Goal: Information Seeking & Learning: Check status

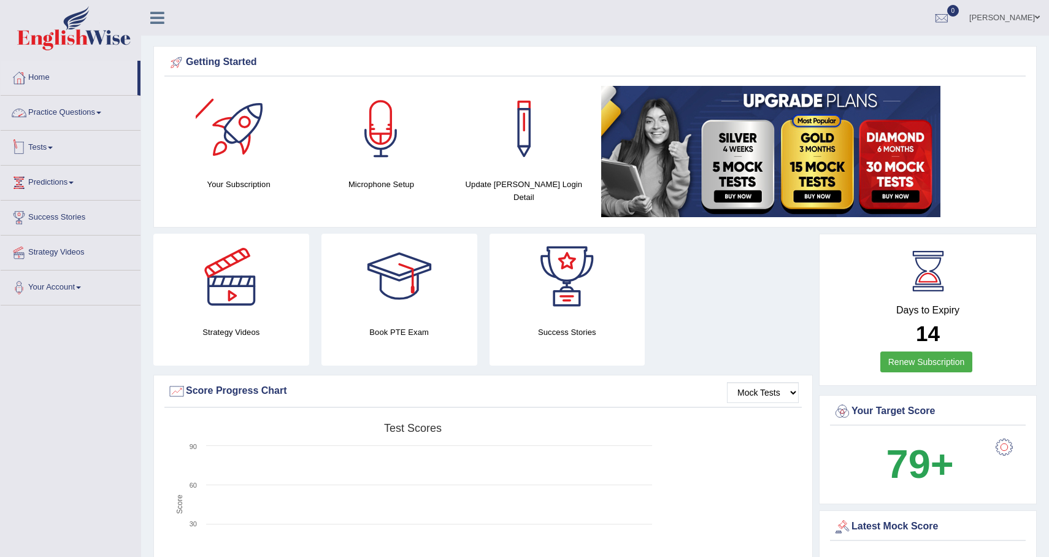
click at [53, 147] on span at bounding box center [50, 148] width 5 height 2
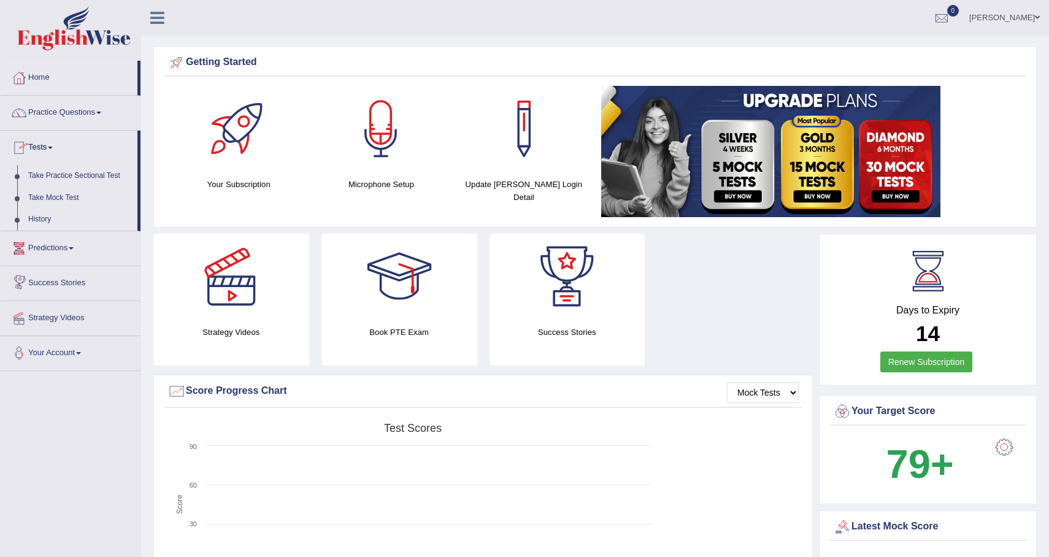
click at [64, 227] on link "History" at bounding box center [80, 219] width 115 height 22
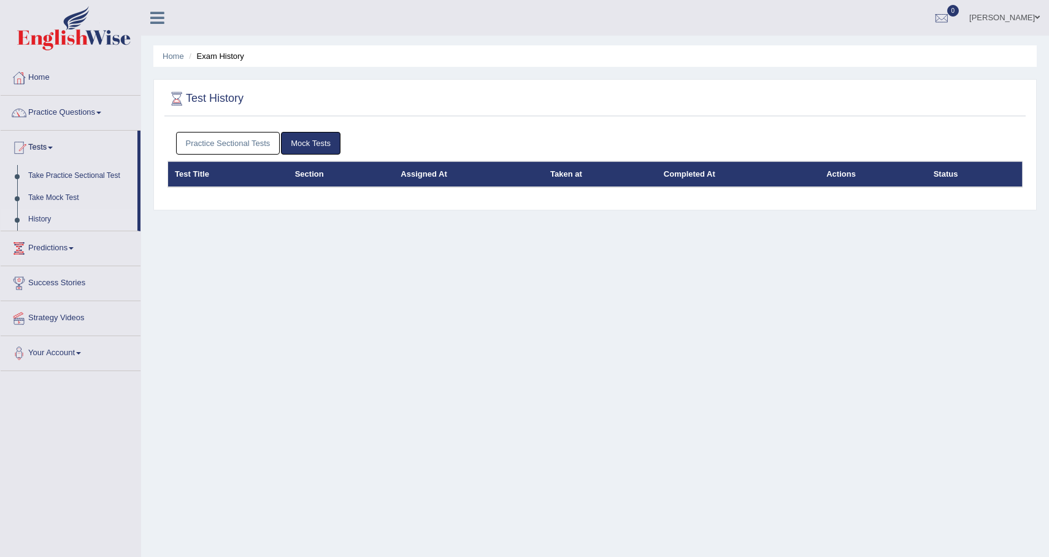
click at [257, 137] on link "Practice Sectional Tests" at bounding box center [228, 143] width 104 height 23
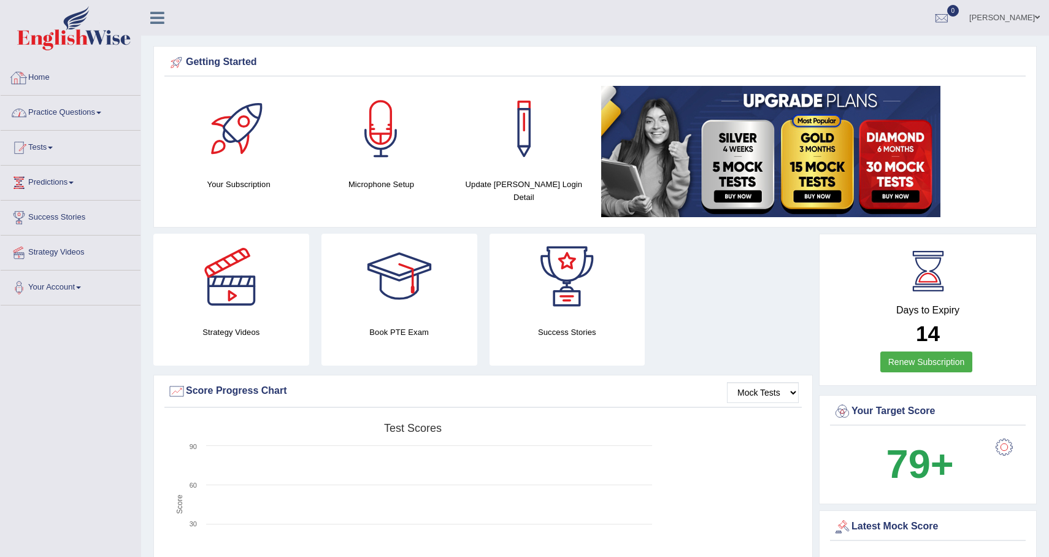
click at [70, 79] on link "Home" at bounding box center [71, 76] width 140 height 31
click at [76, 81] on link "Home" at bounding box center [69, 76] width 137 height 31
click at [53, 121] on link "Practice Questions" at bounding box center [71, 111] width 140 height 31
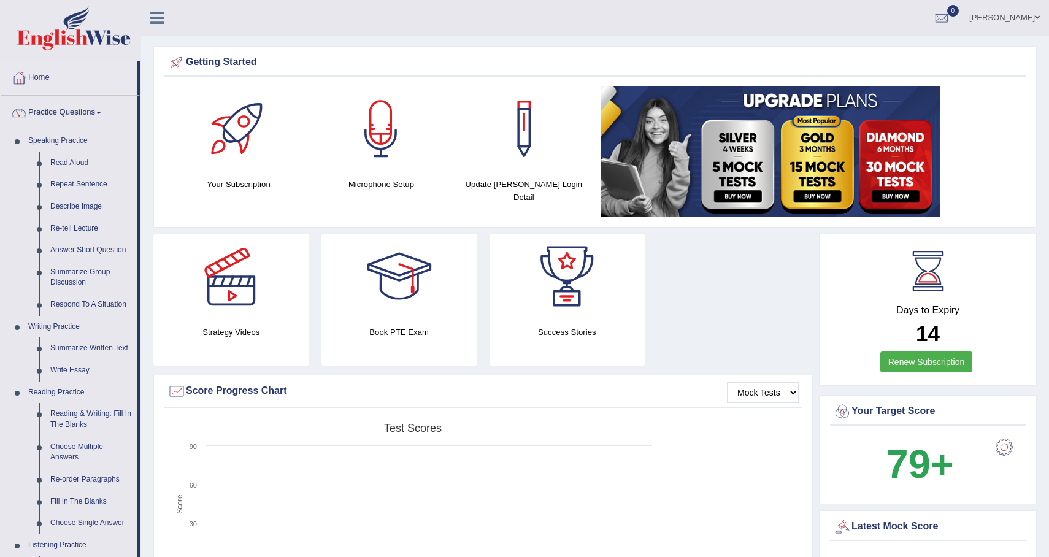
click at [61, 115] on link "Practice Questions" at bounding box center [69, 111] width 137 height 31
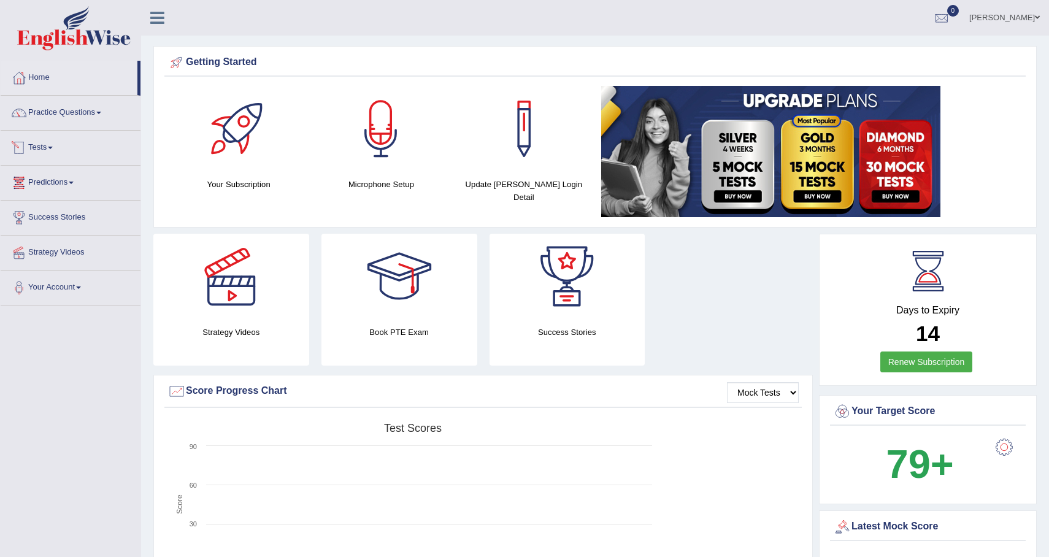
click at [54, 152] on link "Tests" at bounding box center [71, 146] width 140 height 31
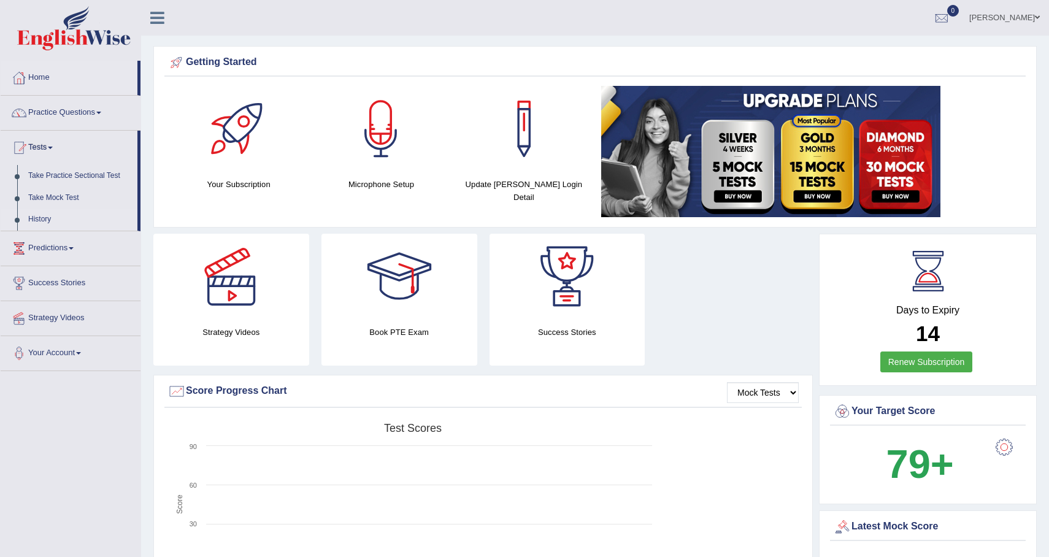
click at [48, 219] on link "History" at bounding box center [80, 219] width 115 height 22
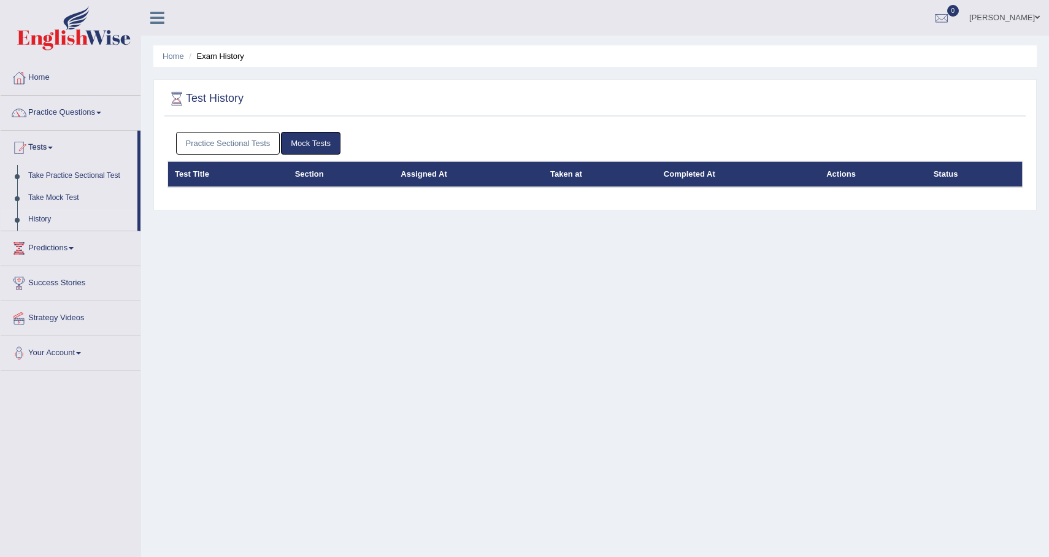
click at [312, 144] on link "Mock Tests" at bounding box center [310, 143] width 59 height 23
click at [264, 143] on link "Practice Sectional Tests" at bounding box center [228, 143] width 104 height 23
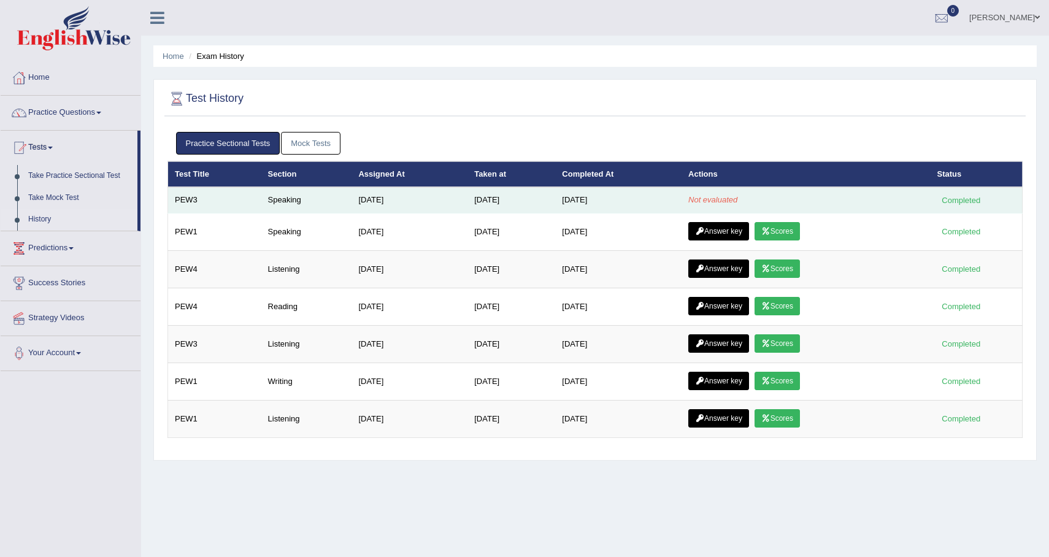
click at [657, 193] on td "[DATE]" at bounding box center [618, 200] width 126 height 26
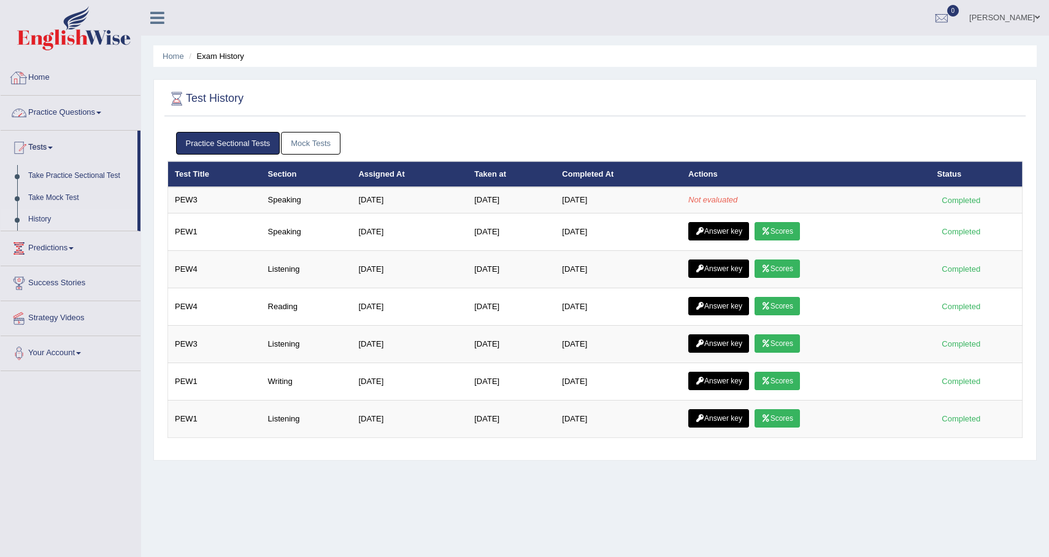
click at [47, 83] on link "Home" at bounding box center [71, 76] width 140 height 31
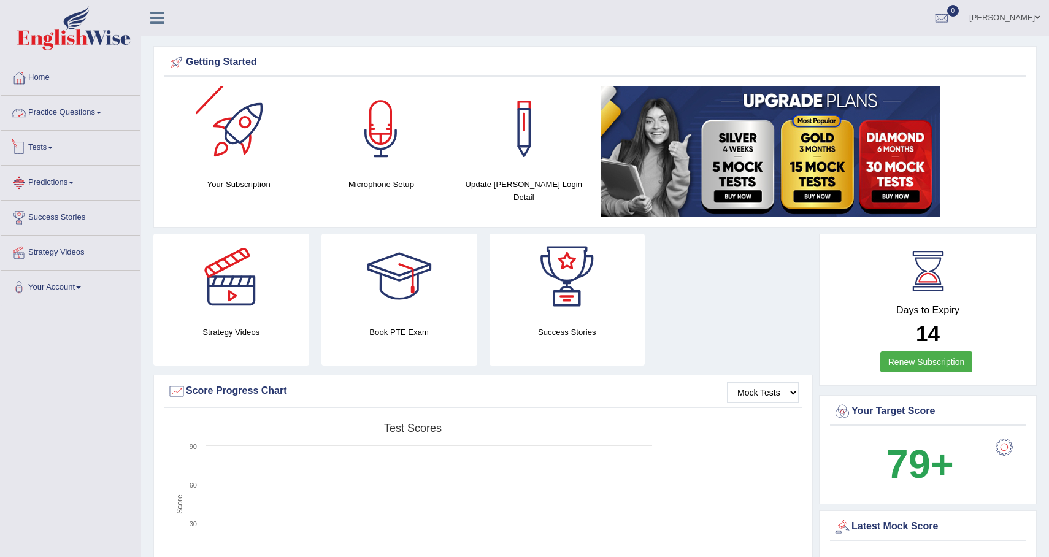
click at [40, 151] on link "Tests" at bounding box center [71, 146] width 140 height 31
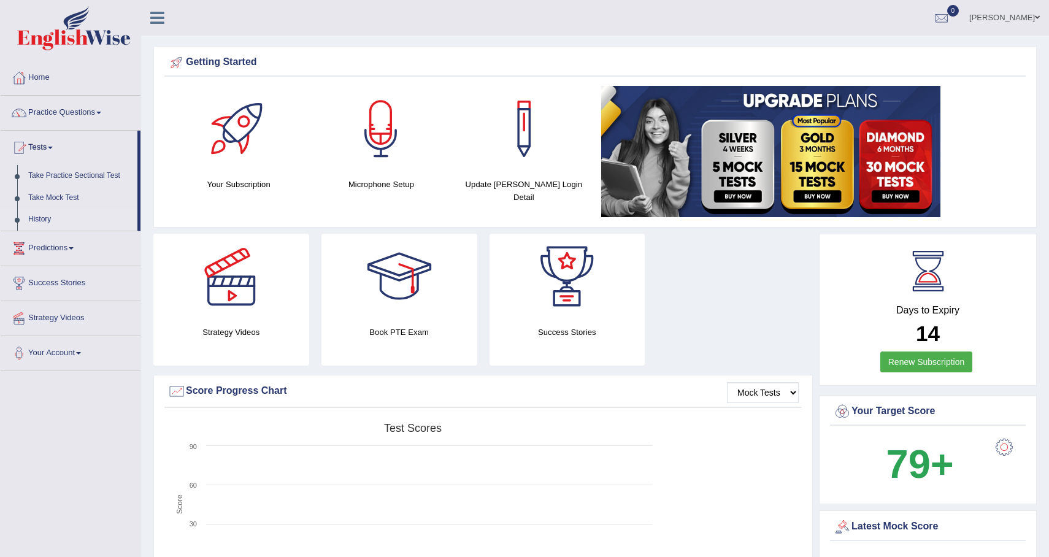
click at [45, 220] on link "History" at bounding box center [80, 219] width 115 height 22
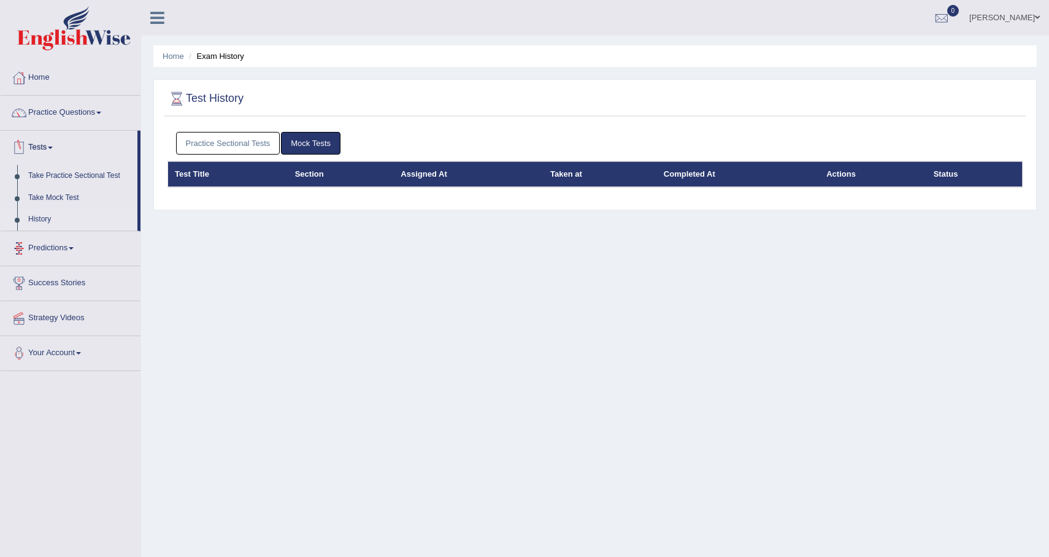
click at [239, 144] on link "Practice Sectional Tests" at bounding box center [228, 143] width 104 height 23
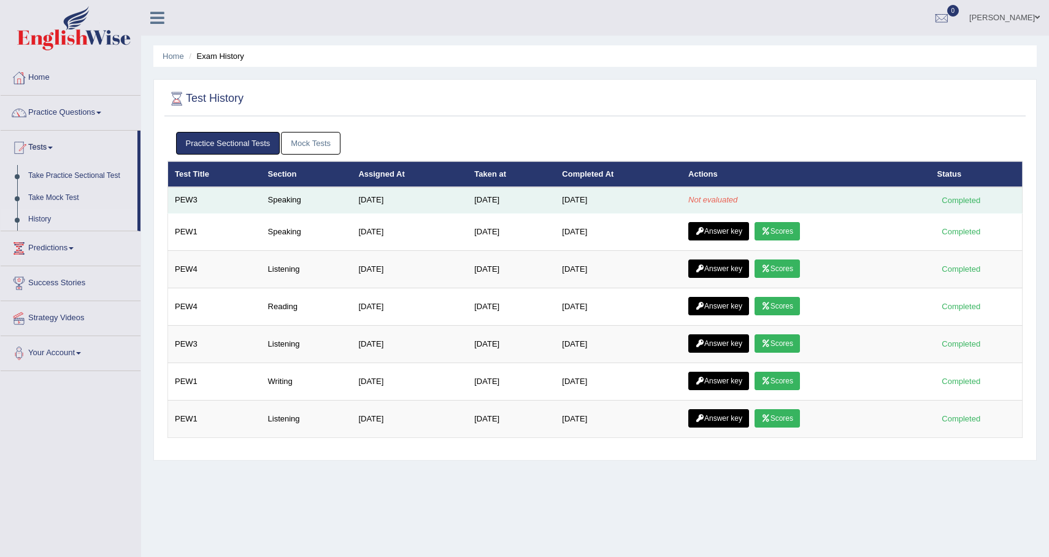
click at [194, 193] on td "PEW3" at bounding box center [214, 200] width 93 height 26
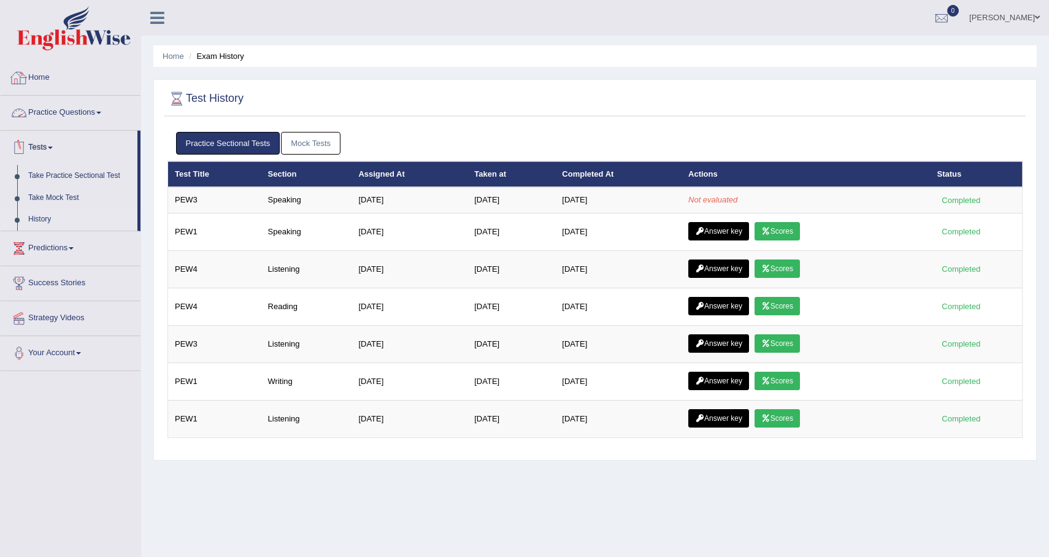
click at [50, 78] on link "Home" at bounding box center [71, 76] width 140 height 31
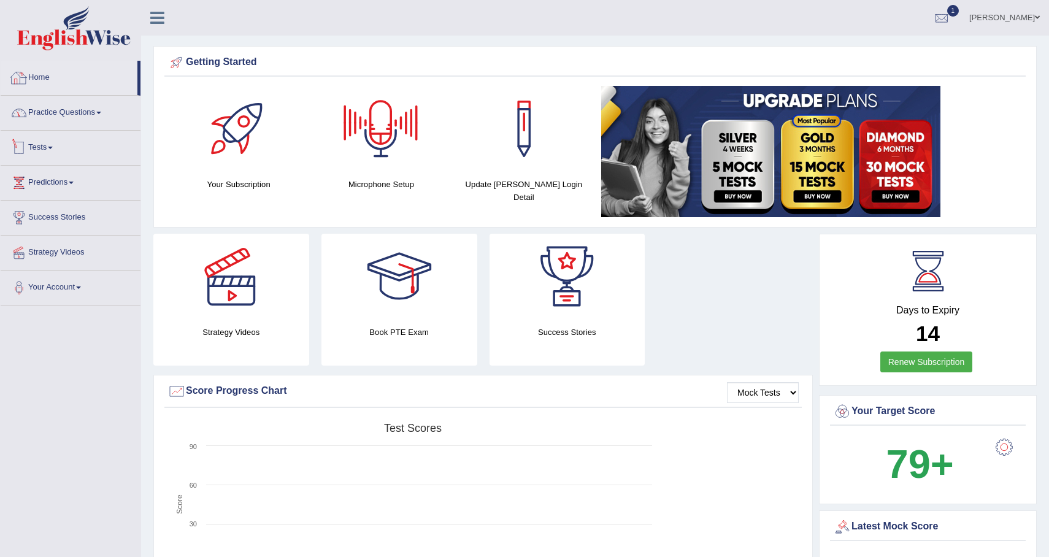
click at [38, 150] on link "Tests" at bounding box center [71, 146] width 140 height 31
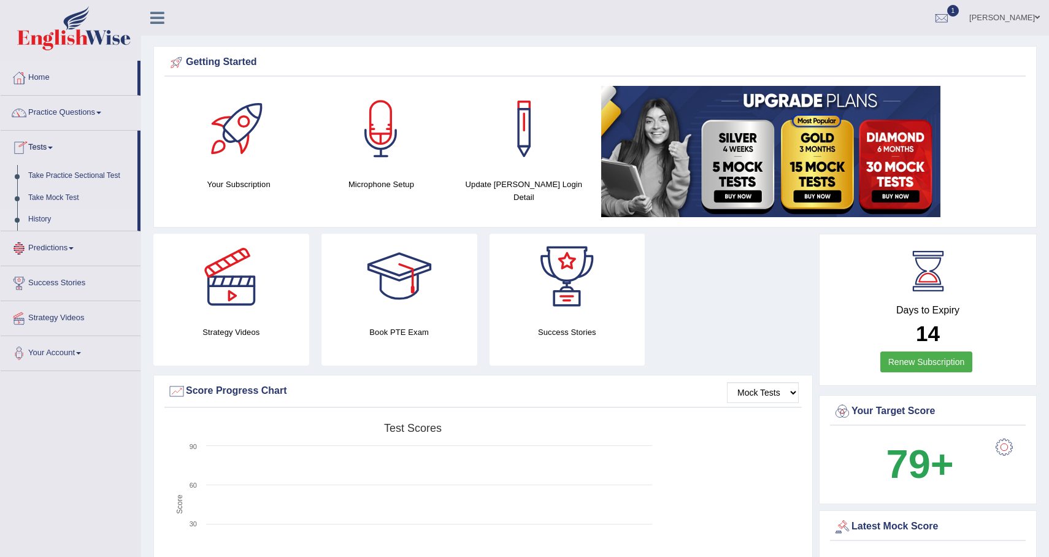
click at [47, 220] on link "History" at bounding box center [80, 219] width 115 height 22
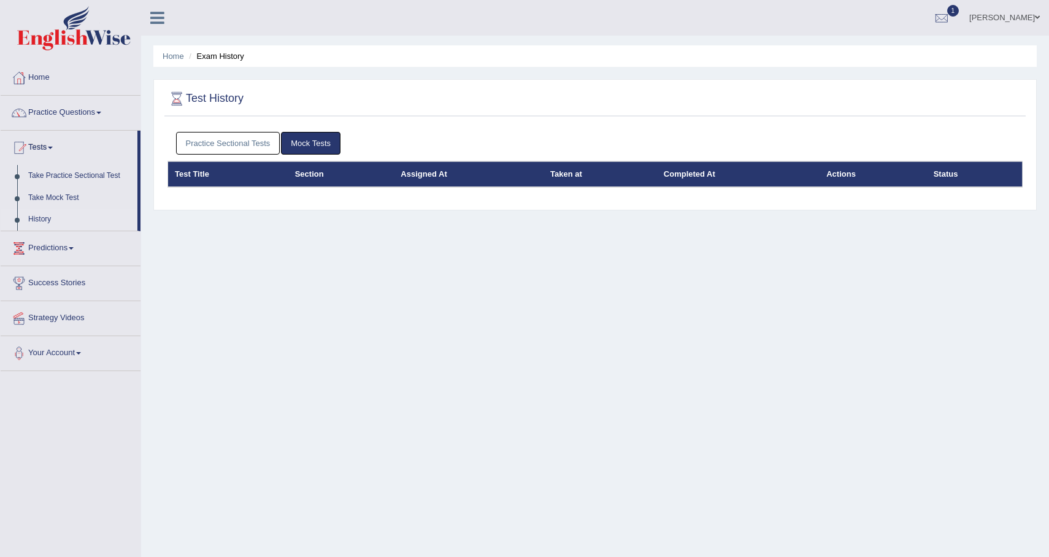
click at [234, 143] on link "Practice Sectional Tests" at bounding box center [228, 143] width 104 height 23
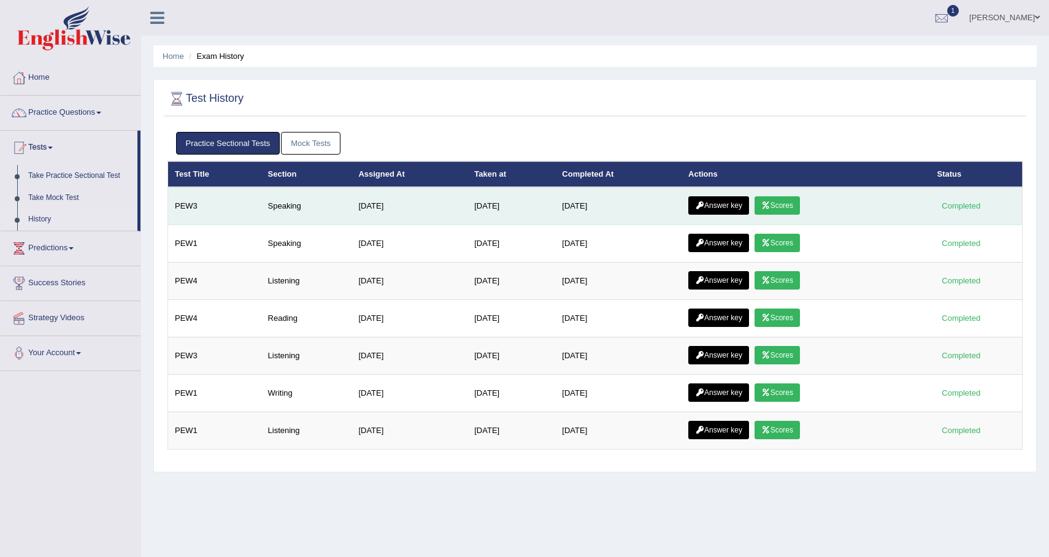
click at [798, 204] on link "Scores" at bounding box center [776, 205] width 45 height 18
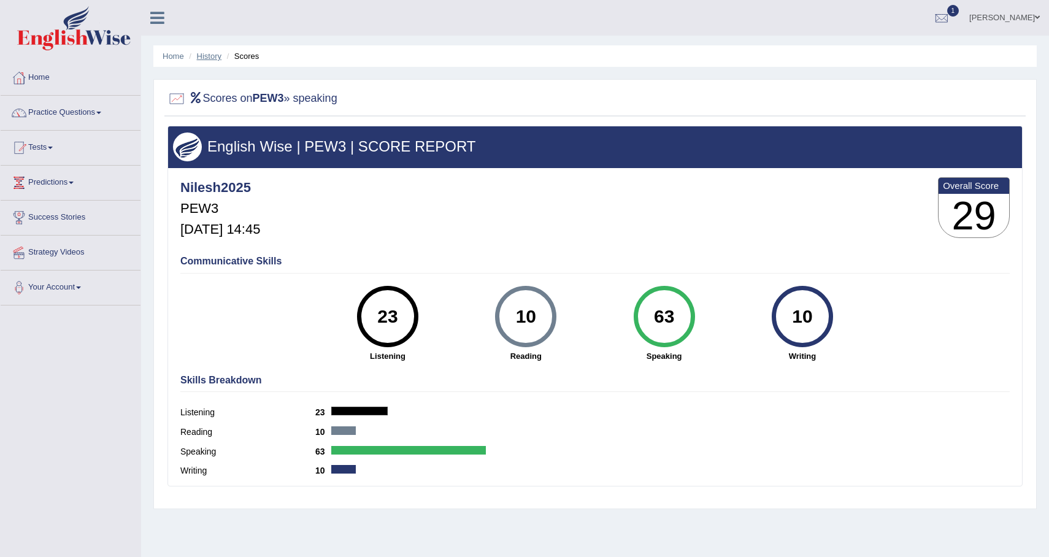
click at [215, 59] on link "History" at bounding box center [209, 56] width 25 height 9
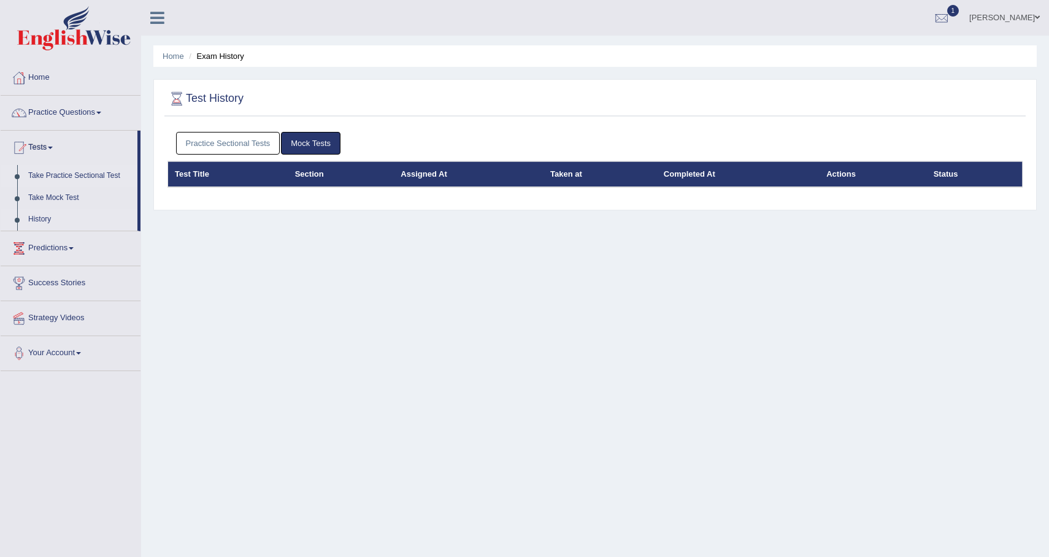
click at [73, 174] on link "Take Practice Sectional Test" at bounding box center [80, 176] width 115 height 22
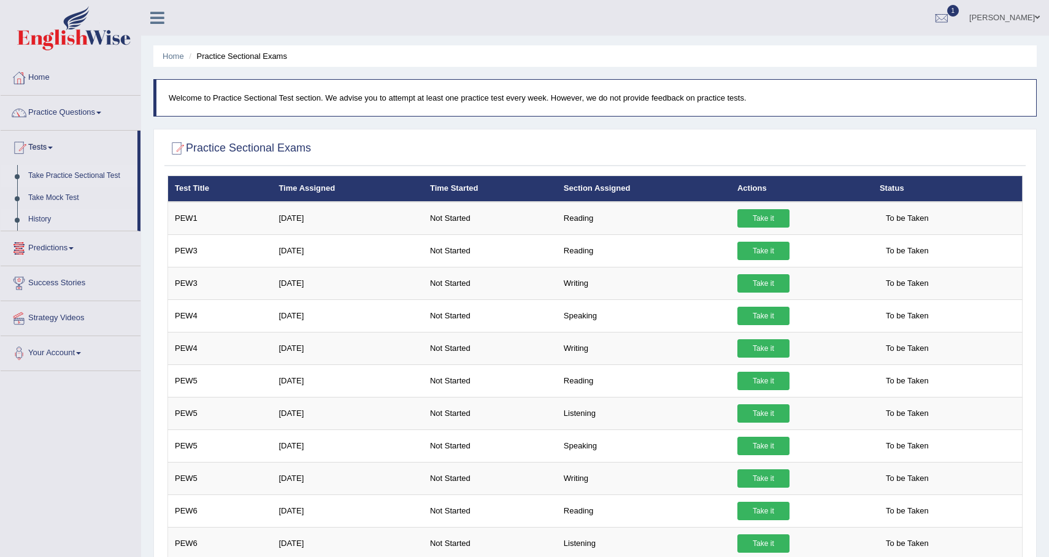
click at [47, 226] on link "History" at bounding box center [80, 219] width 115 height 22
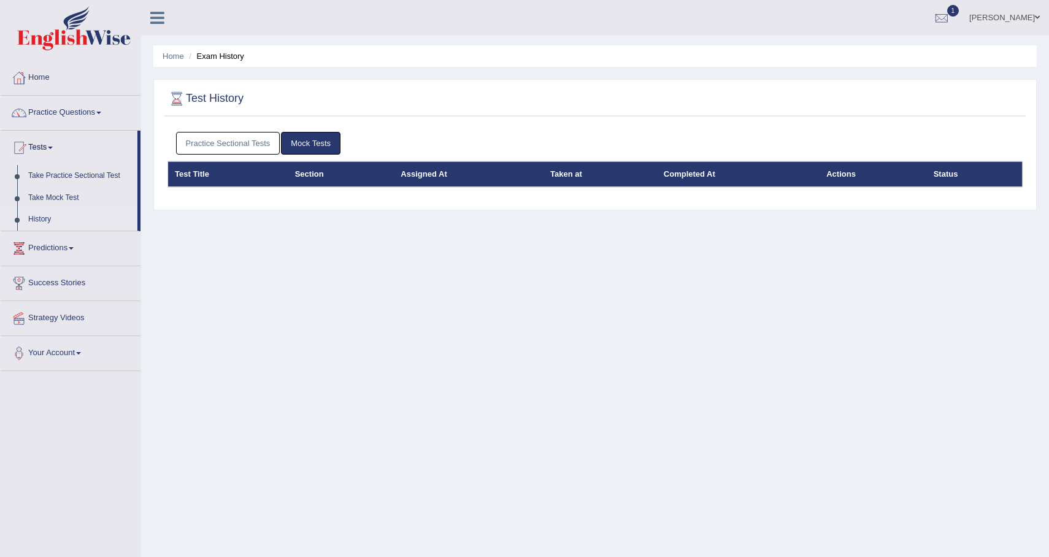
click at [270, 143] on link "Practice Sectional Tests" at bounding box center [228, 143] width 104 height 23
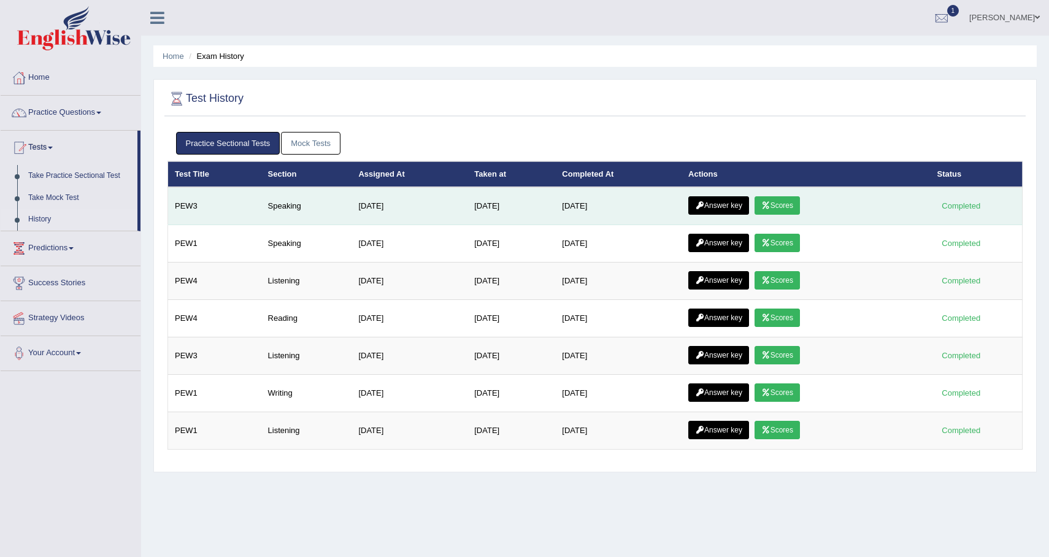
click at [724, 212] on link "Answer key" at bounding box center [718, 205] width 61 height 18
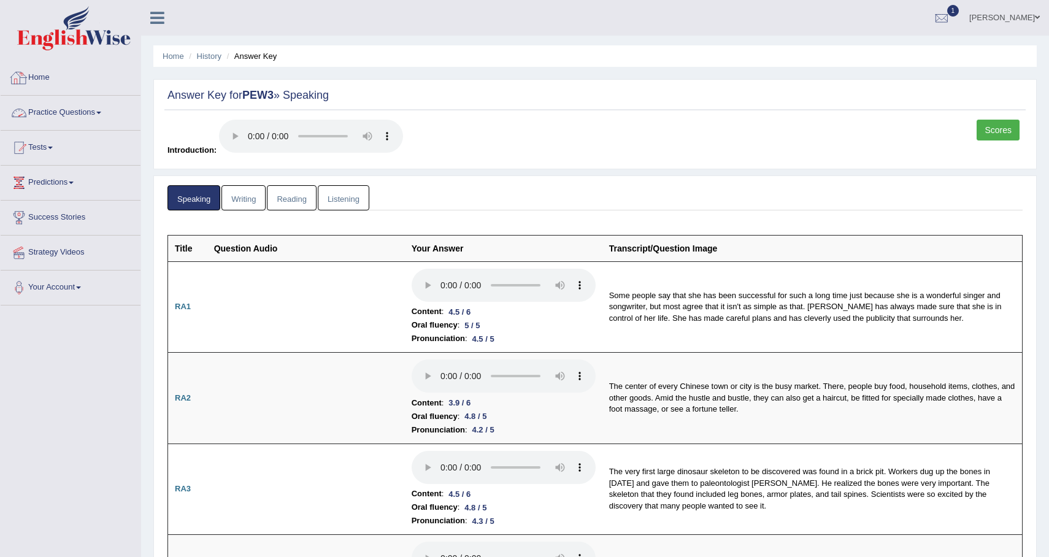
click at [57, 80] on link "Home" at bounding box center [71, 76] width 140 height 31
